Goal: Use online tool/utility: Utilize a website feature to perform a specific function

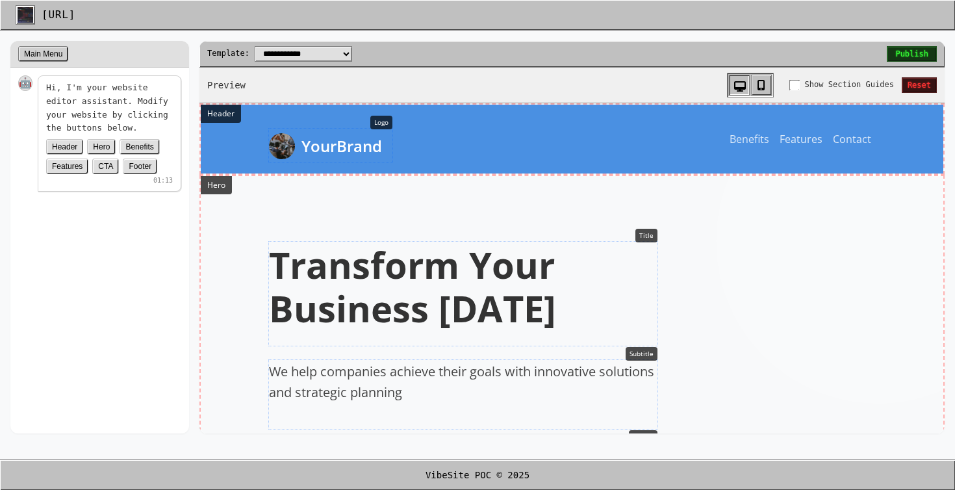
click at [383, 273] on h1 "Transform Your Business [DATE]" at bounding box center [463, 286] width 388 height 87
click at [491, 307] on h1 "Transform Your Business [DATE]" at bounding box center [463, 286] width 388 height 87
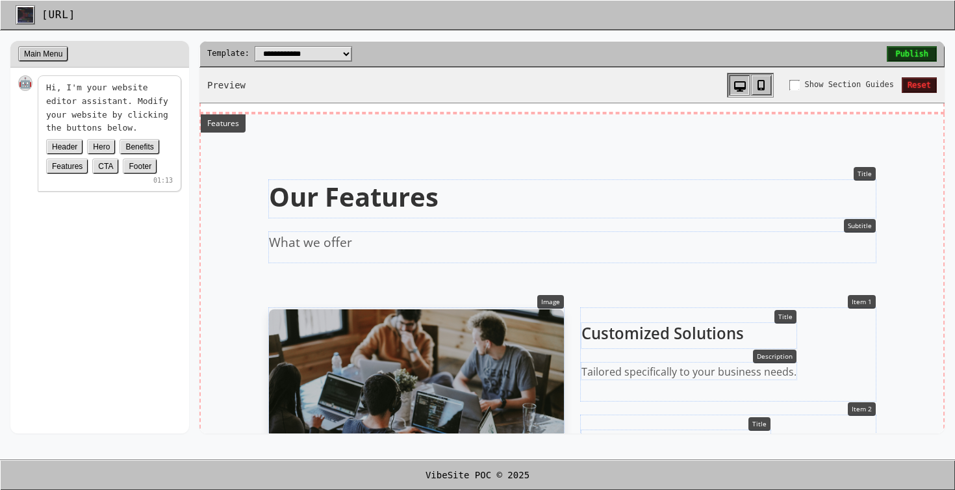
scroll to position [911, 0]
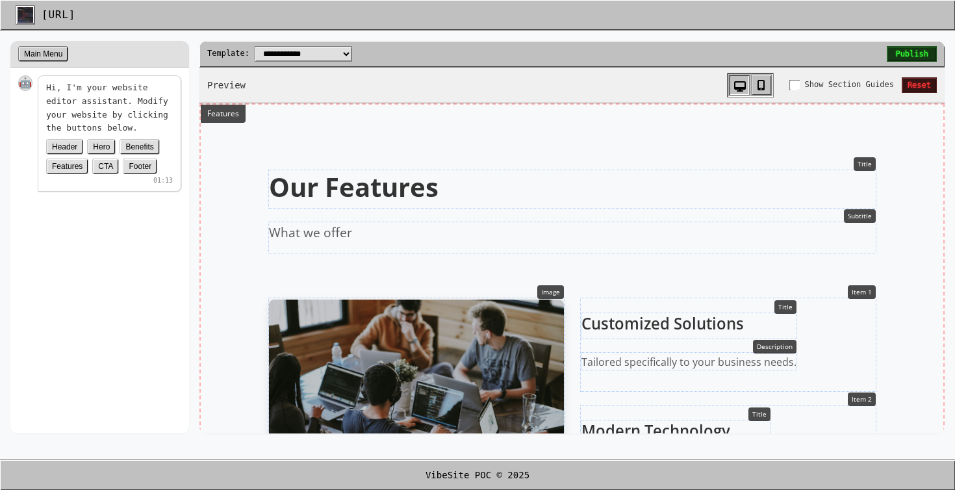
click at [351, 224] on p "What we offer" at bounding box center [572, 232] width 607 height 19
click at [305, 239] on p "What we offer" at bounding box center [572, 232] width 607 height 19
click at [357, 240] on p "What we offer" at bounding box center [572, 232] width 607 height 19
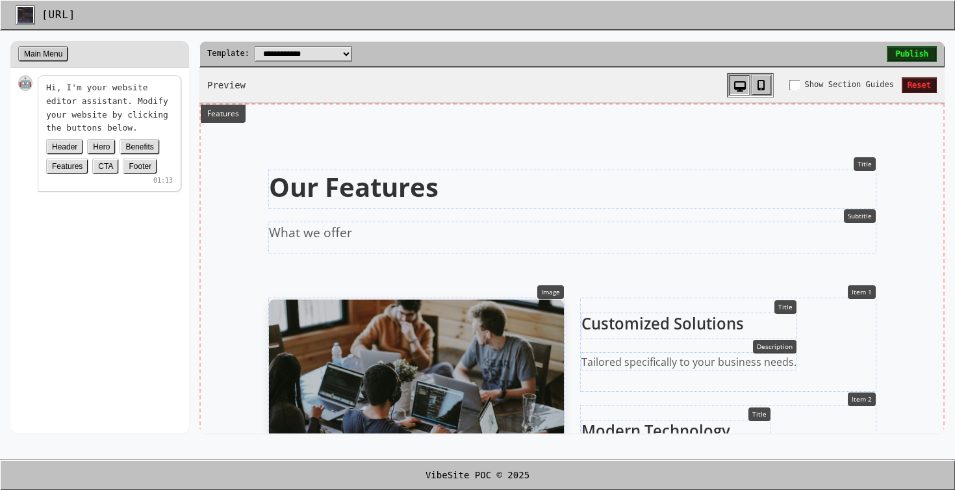
click at [379, 189] on h2 "Our Features" at bounding box center [572, 186] width 607 height 31
click at [864, 166] on section "Title Our Features Subtitle What we offer Image Item 1 Title Customized Solutio…" at bounding box center [572, 381] width 743 height 553
drag, startPoint x: 864, startPoint y: 166, endPoint x: 876, endPoint y: 139, distance: 29.1
click at [876, 139] on section "Title Our Features Subtitle What we offer Image Item 1 Title Customized Solutio…" at bounding box center [572, 381] width 743 height 553
click at [66, 151] on button "Header" at bounding box center [64, 147] width 37 height 16
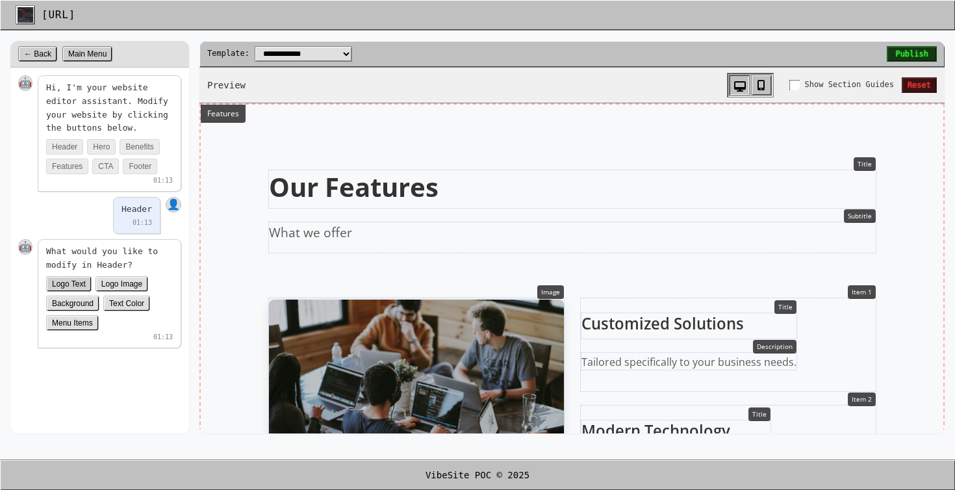
click at [66, 281] on button "Logo Text" at bounding box center [68, 284] width 45 height 16
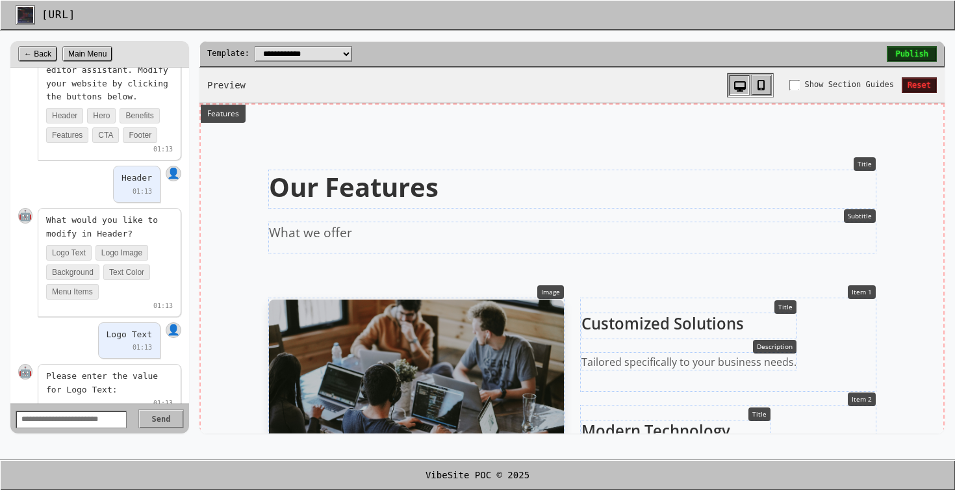
scroll to position [55, 0]
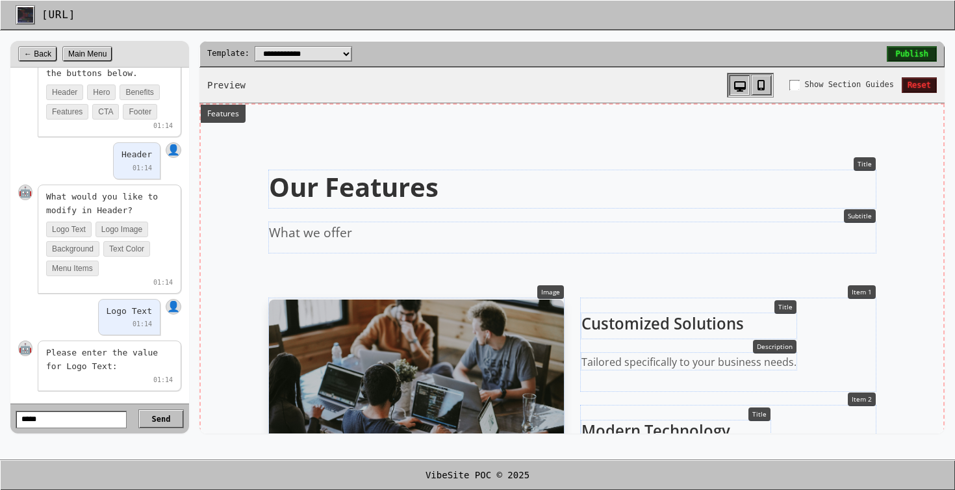
type input "*****"
click at [138, 409] on button "Send" at bounding box center [160, 418] width 45 height 19
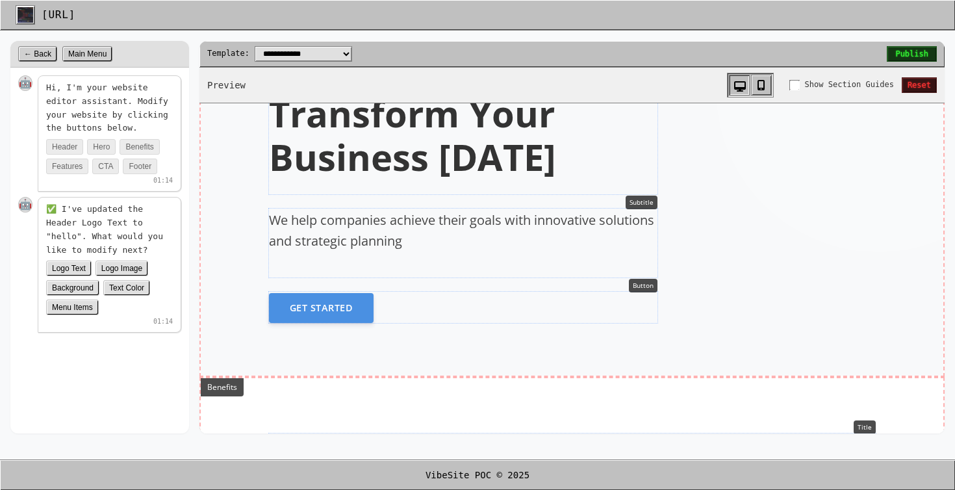
scroll to position [0, 0]
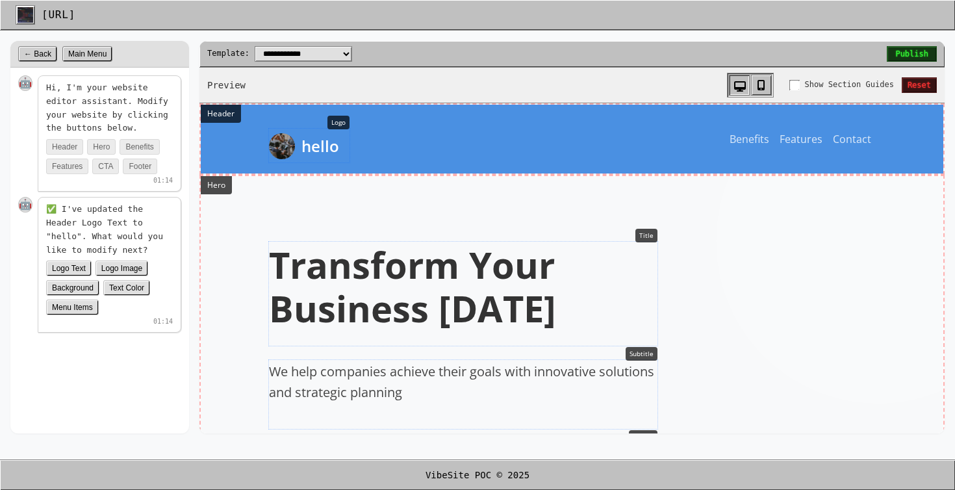
click at [318, 153] on span "hello" at bounding box center [320, 145] width 38 height 23
click at [320, 138] on span "hello" at bounding box center [320, 145] width 38 height 23
click at [131, 290] on button "Text Color" at bounding box center [126, 288] width 47 height 16
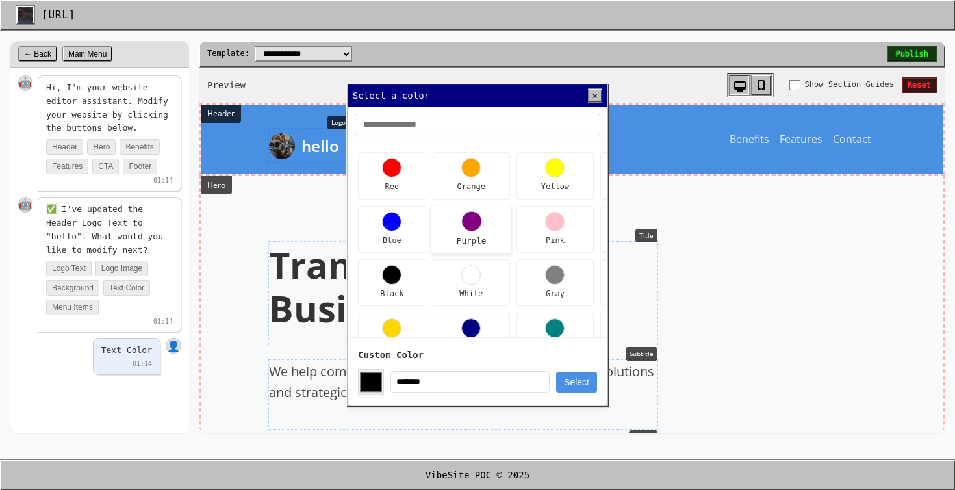
click at [478, 225] on div at bounding box center [471, 220] width 21 height 21
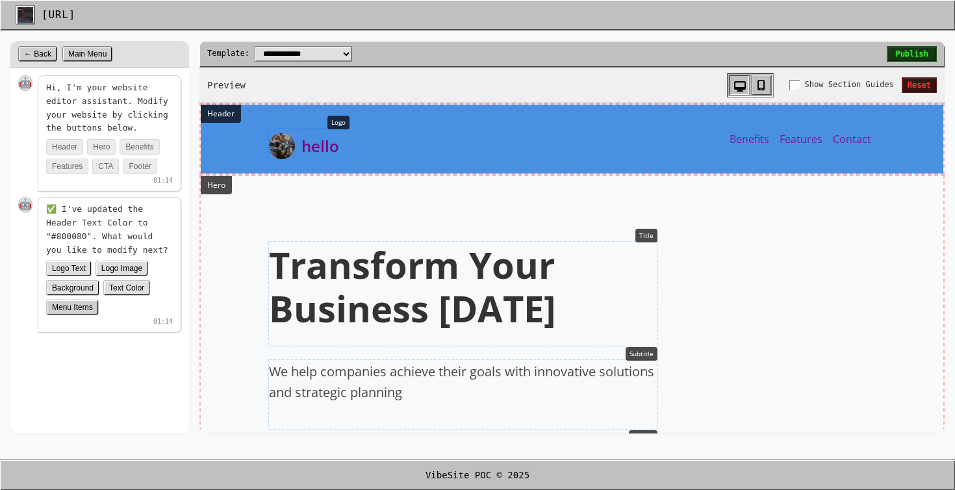
click at [64, 302] on button "Menu Items" at bounding box center [72, 307] width 53 height 16
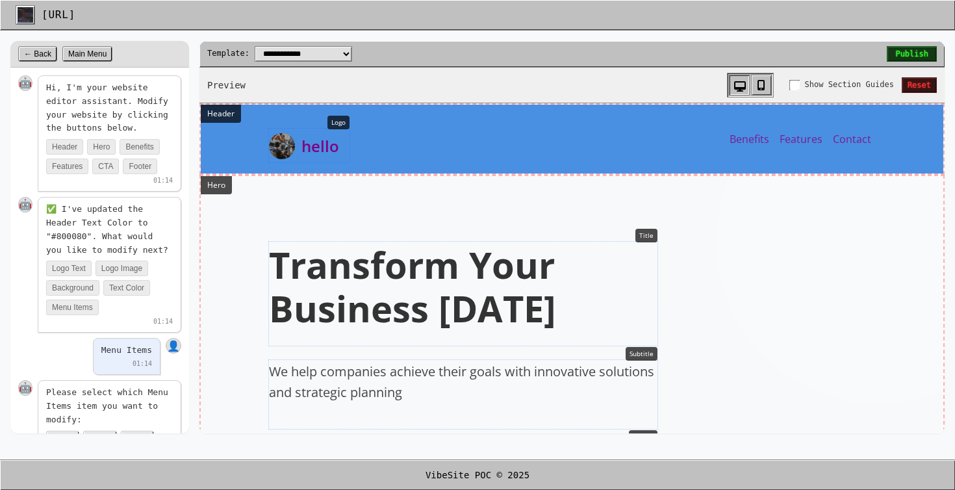
scroll to position [43, 0]
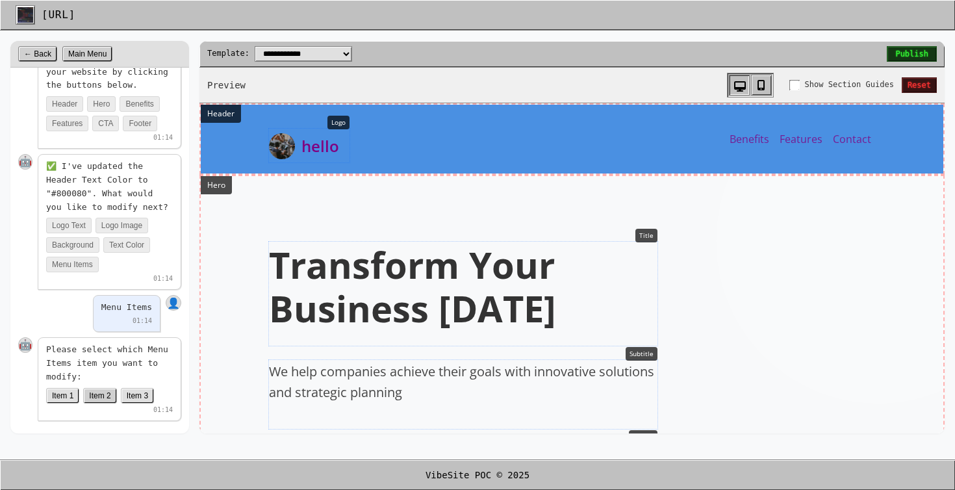
click at [92, 393] on button "Item 2" at bounding box center [99, 396] width 33 height 16
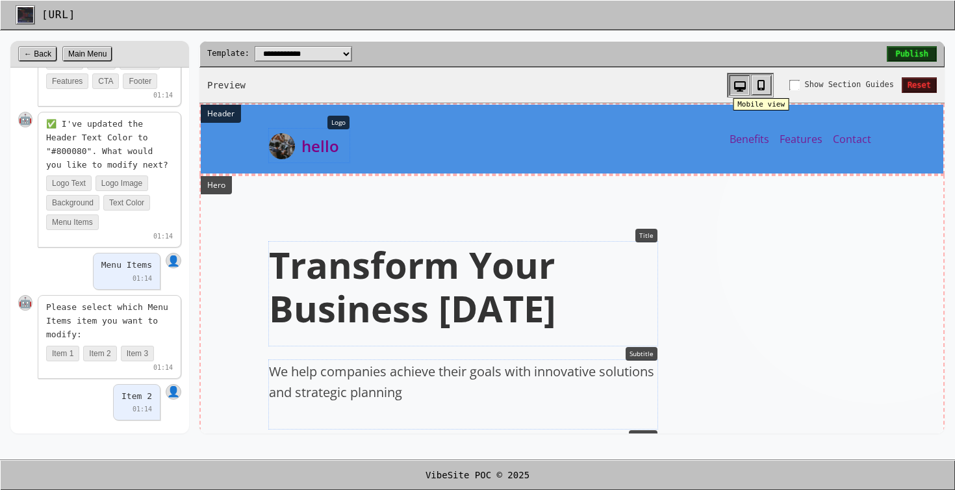
click at [762, 89] on icon at bounding box center [761, 85] width 8 height 10
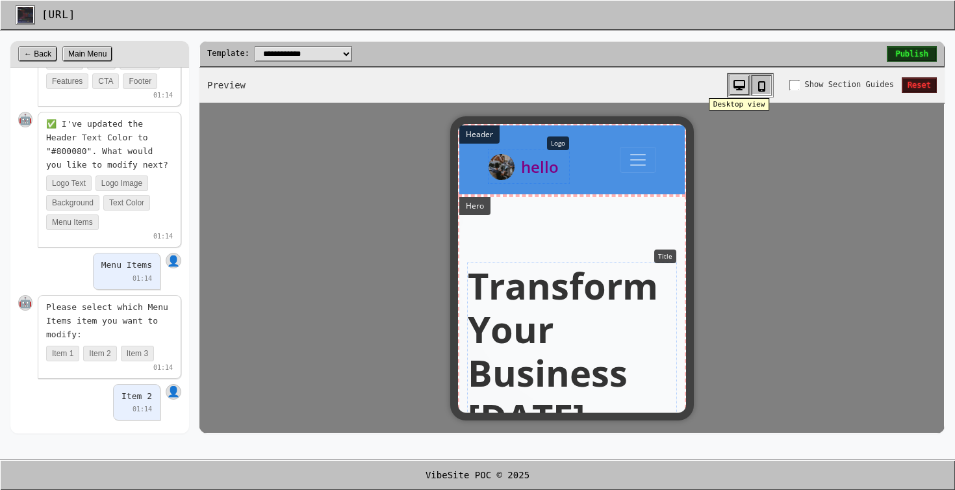
click at [737, 90] on icon at bounding box center [739, 85] width 12 height 10
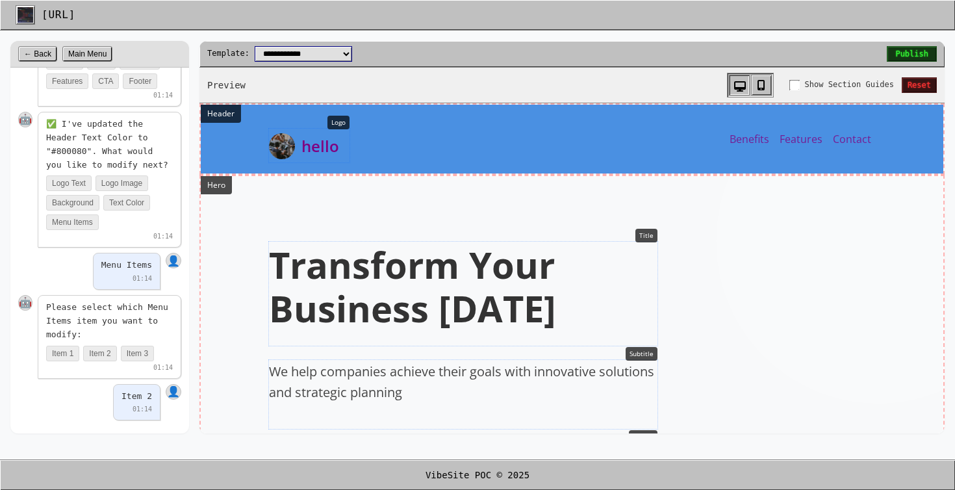
click at [328, 58] on select "**********" at bounding box center [303, 54] width 97 height 16
click at [255, 46] on select "**********" at bounding box center [303, 54] width 97 height 16
select select "**********"
click at [910, 52] on button "Publish" at bounding box center [912, 54] width 50 height 16
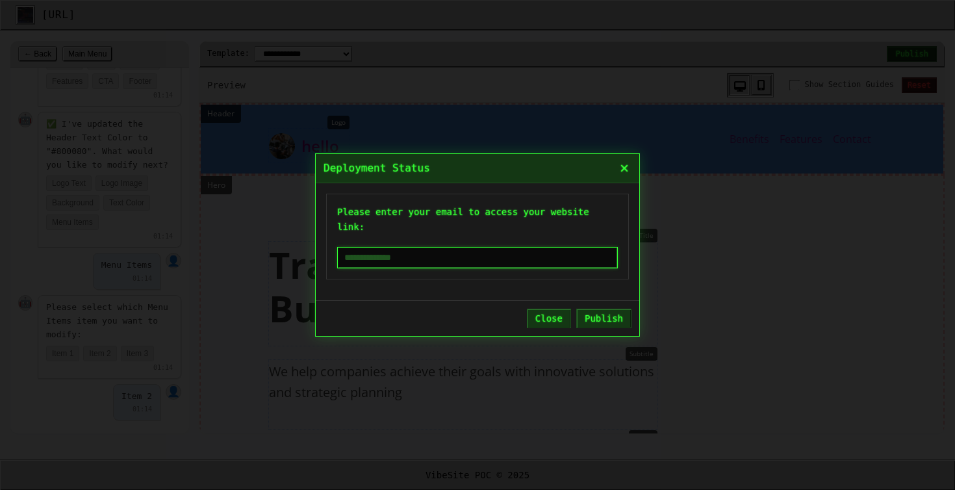
click at [450, 258] on input "email" at bounding box center [477, 257] width 281 height 21
click at [626, 164] on button "×" at bounding box center [624, 168] width 14 height 18
